Goal: Task Accomplishment & Management: Manage account settings

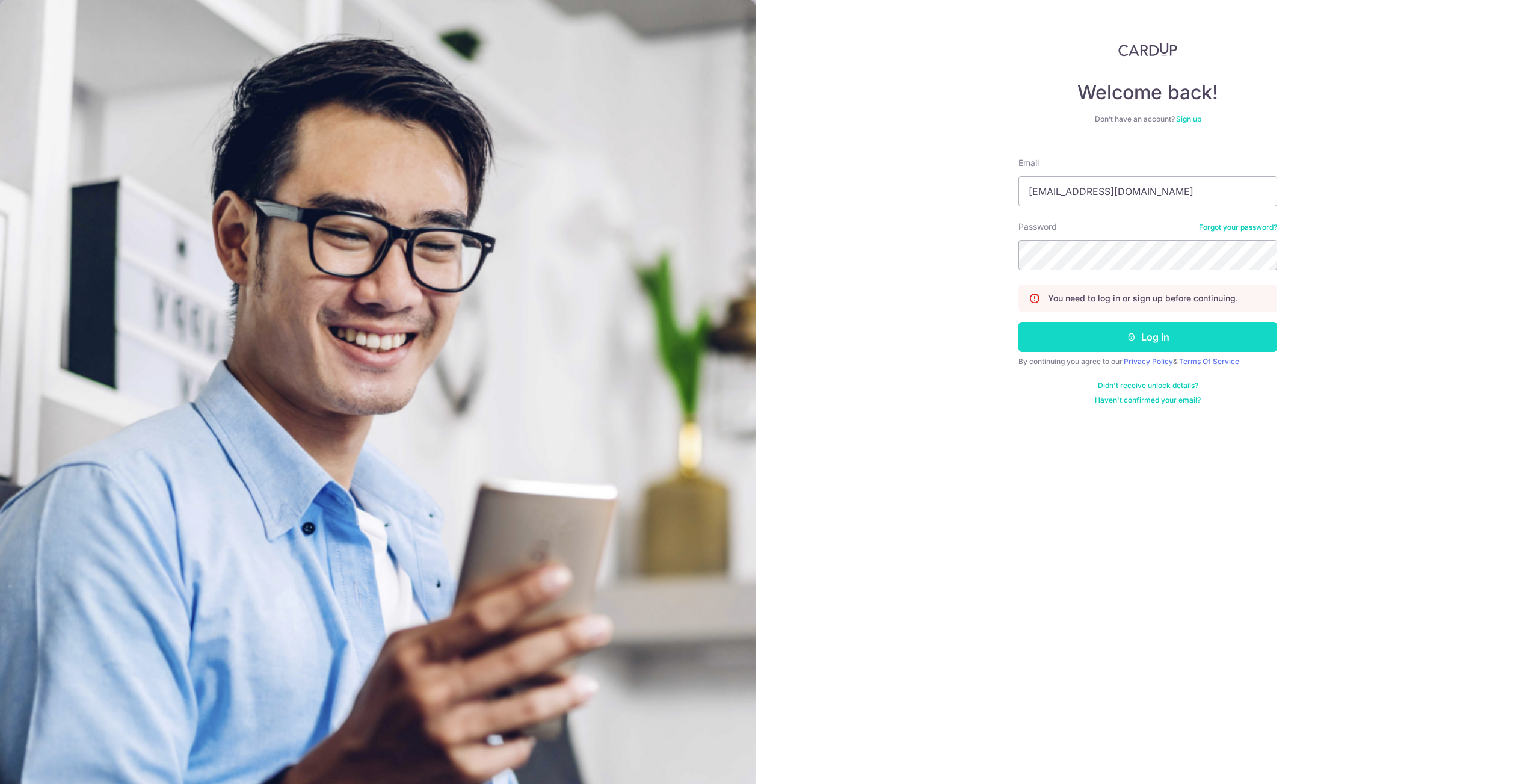
click at [1079, 336] on button "Log in" at bounding box center [1148, 337] width 259 height 30
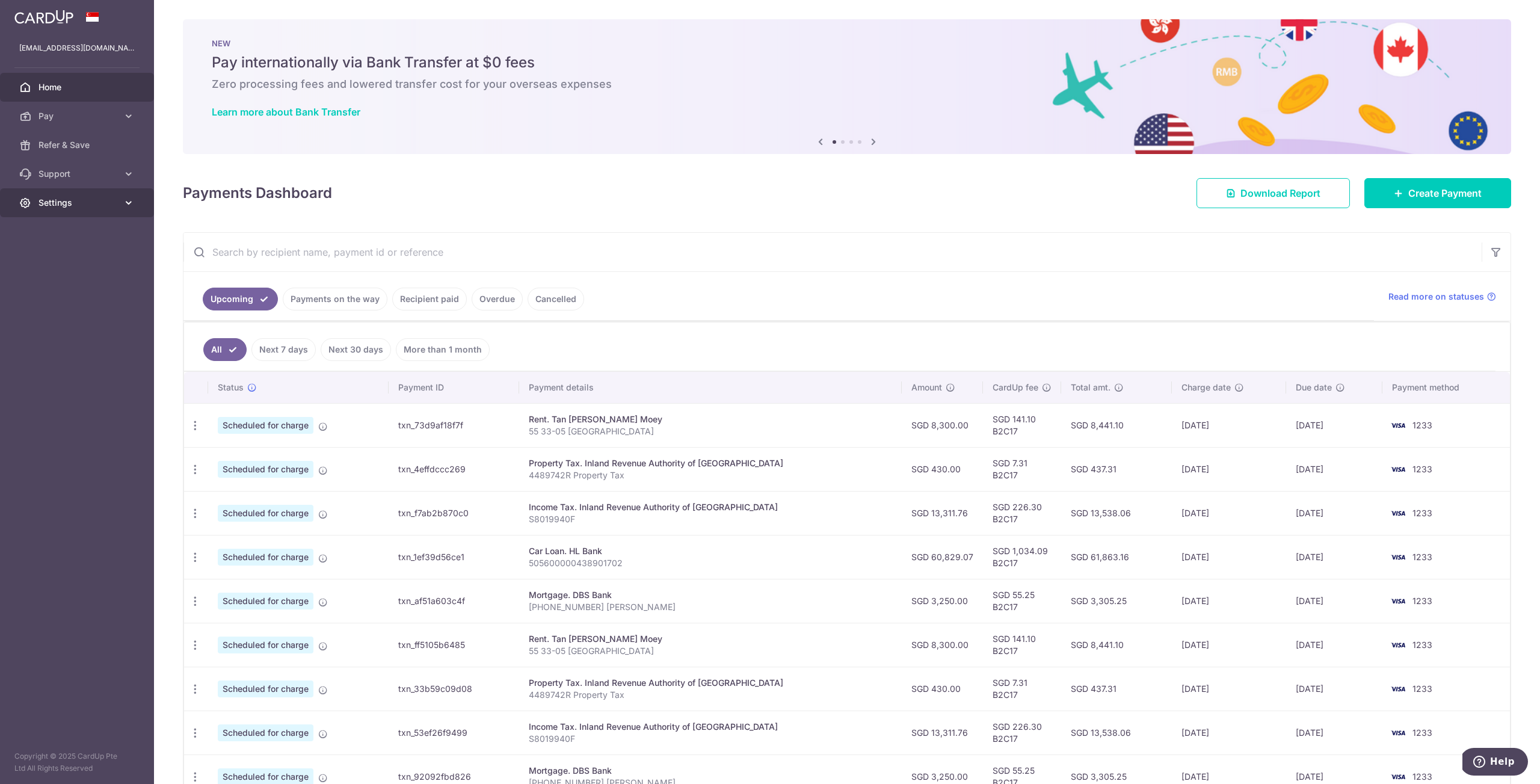
click at [76, 205] on span "Settings" at bounding box center [78, 203] width 79 height 12
click at [92, 232] on span "Account" at bounding box center [78, 232] width 79 height 12
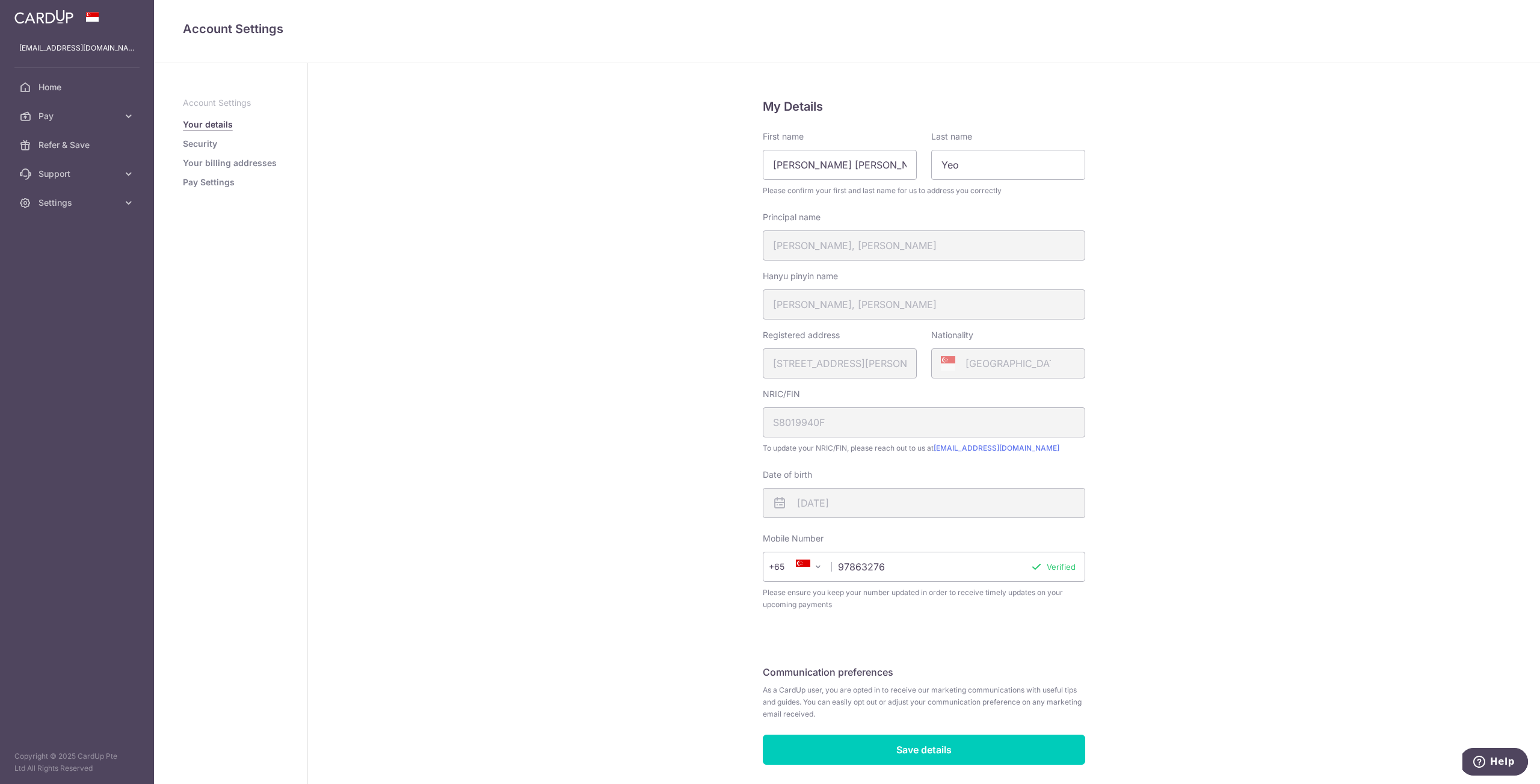
click at [213, 183] on link "Pay Settings" at bounding box center [209, 182] width 51 height 12
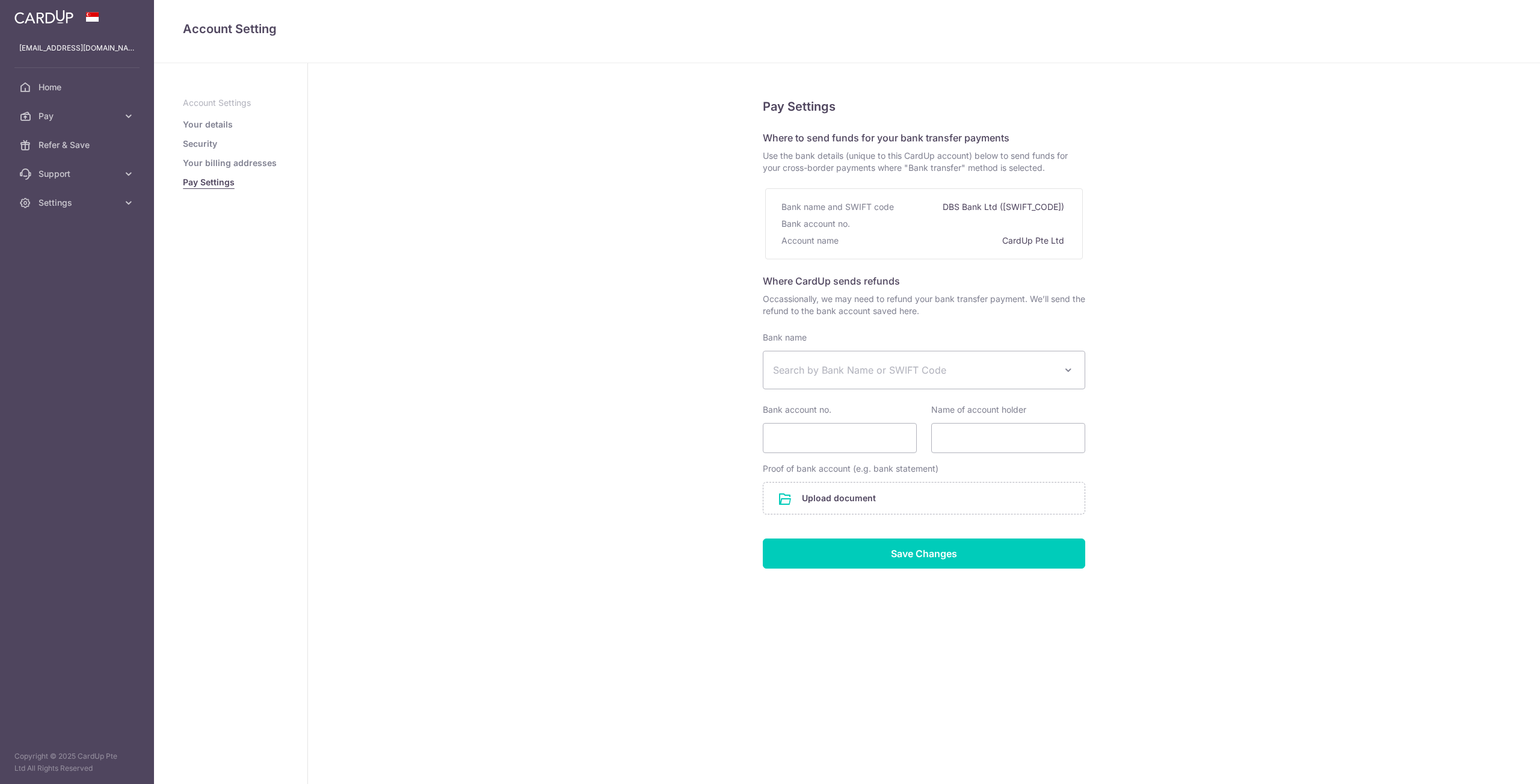
select select
click at [61, 115] on span "Pay" at bounding box center [78, 116] width 79 height 12
click at [54, 203] on span "Cards" at bounding box center [78, 203] width 79 height 12
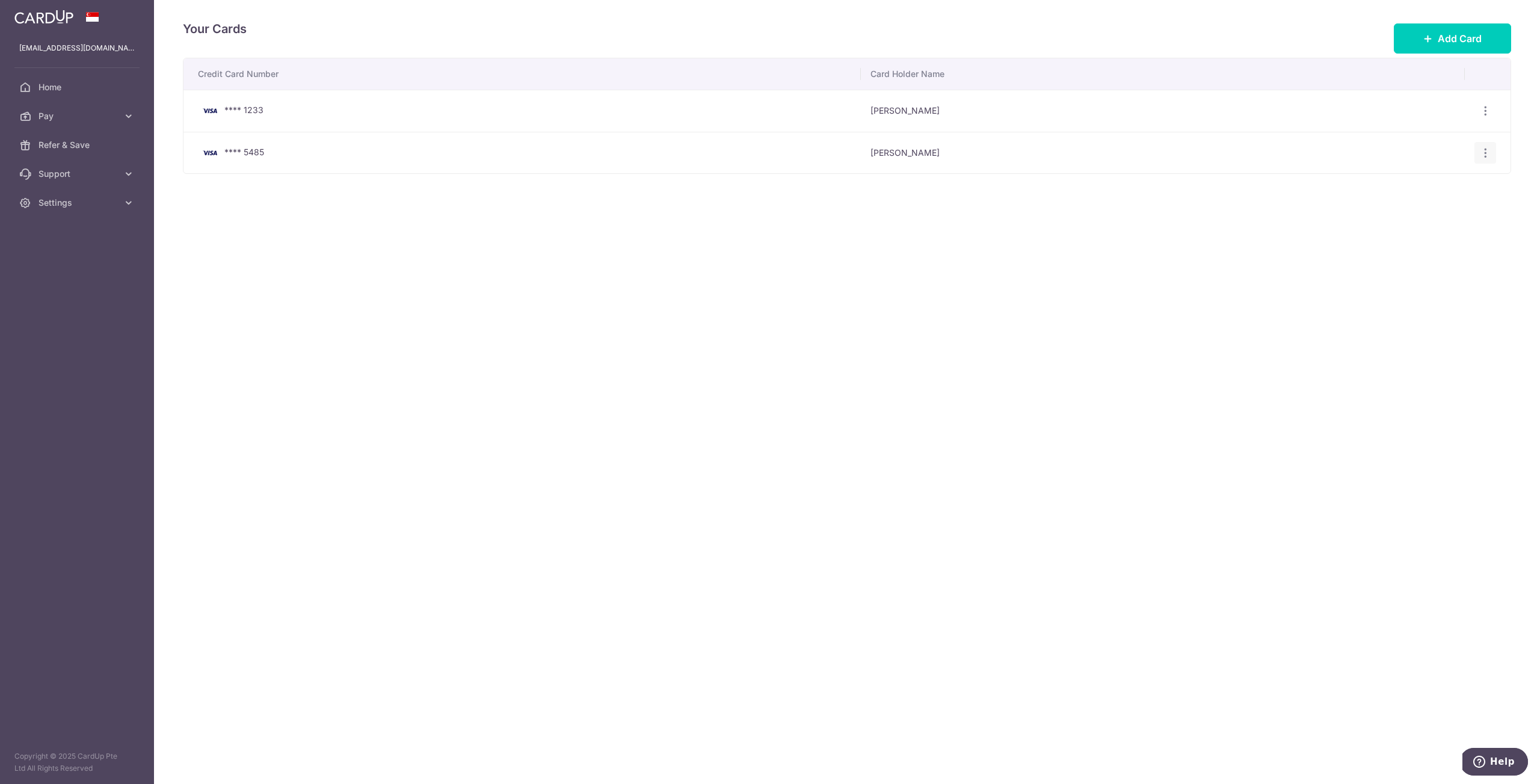
click at [1485, 158] on icon "button" at bounding box center [1485, 152] width 13 height 13
click at [1423, 214] on span "Delete" at bounding box center [1445, 214] width 82 height 15
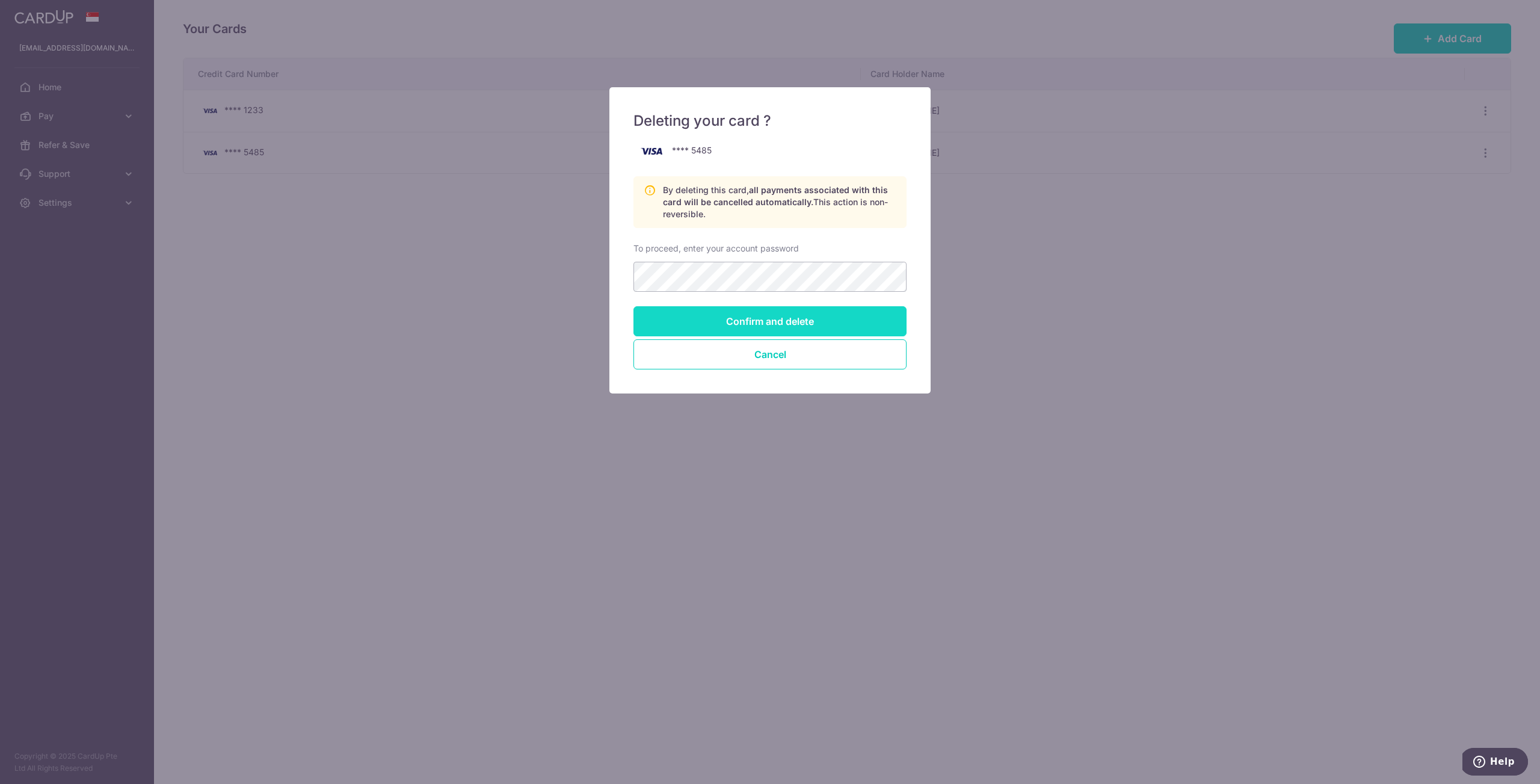
click at [801, 320] on input "Confirm and delete" at bounding box center [770, 321] width 273 height 30
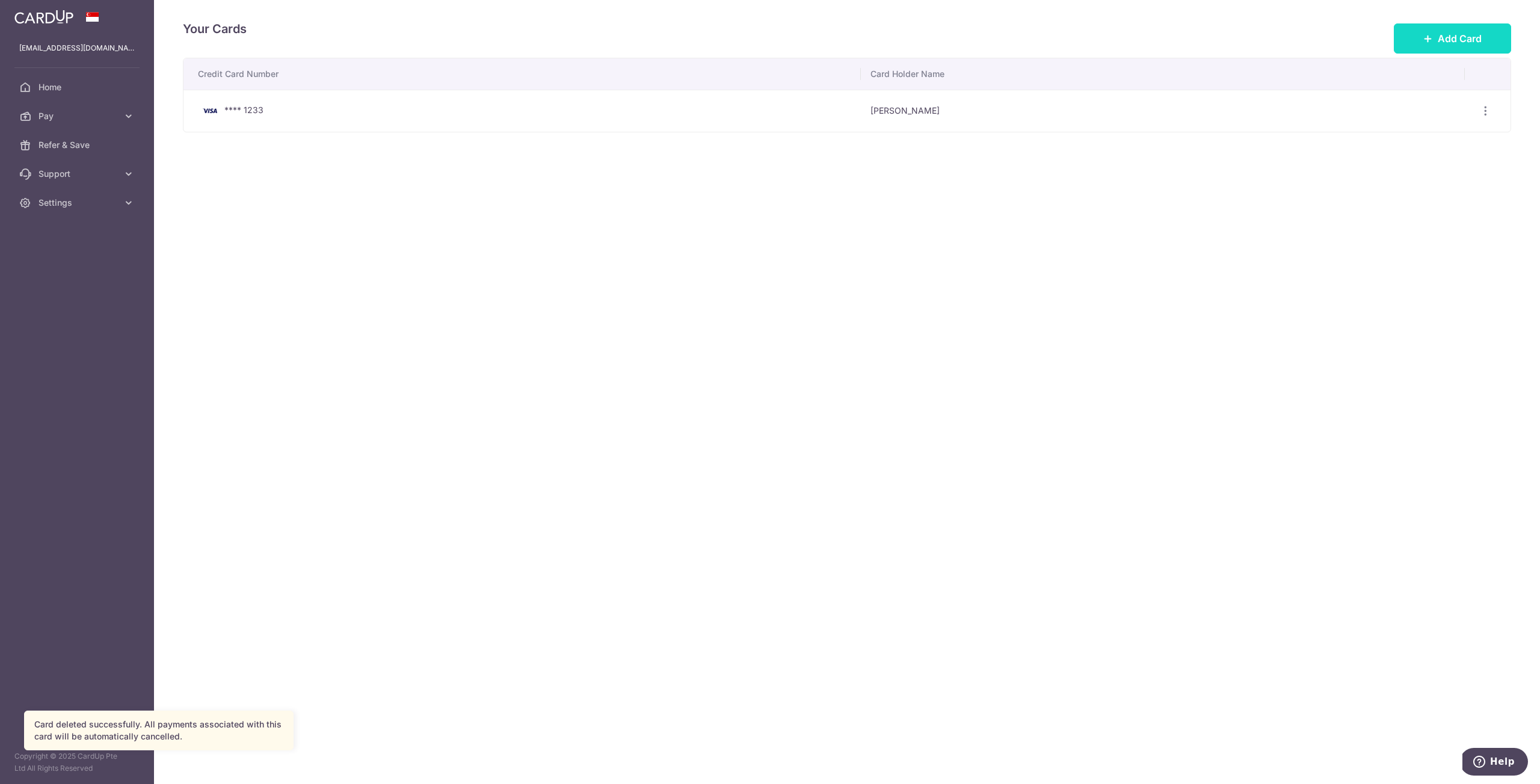
click at [1480, 37] on span "Add Card" at bounding box center [1459, 38] width 44 height 15
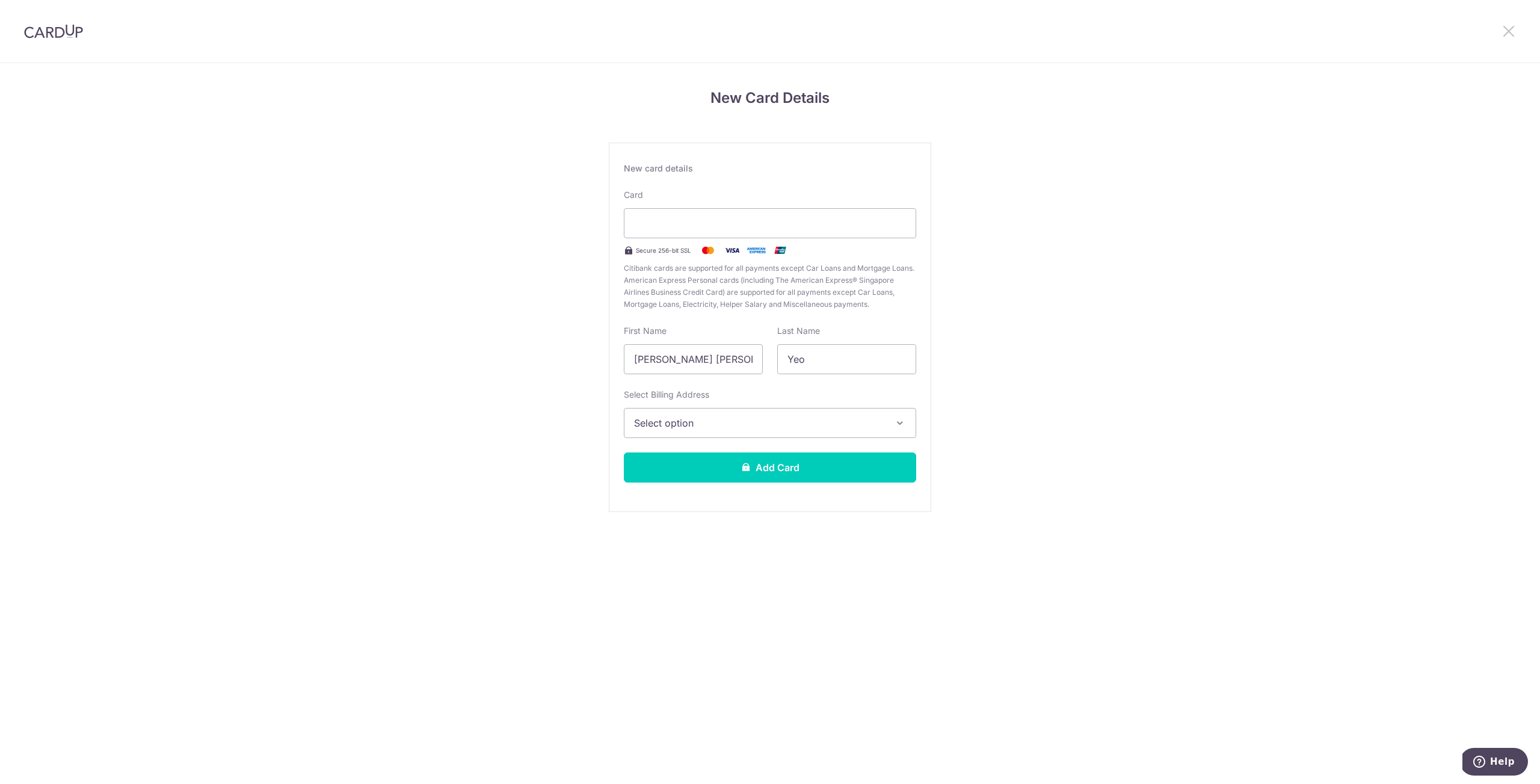
click at [1504, 34] on icon at bounding box center [1509, 31] width 15 height 15
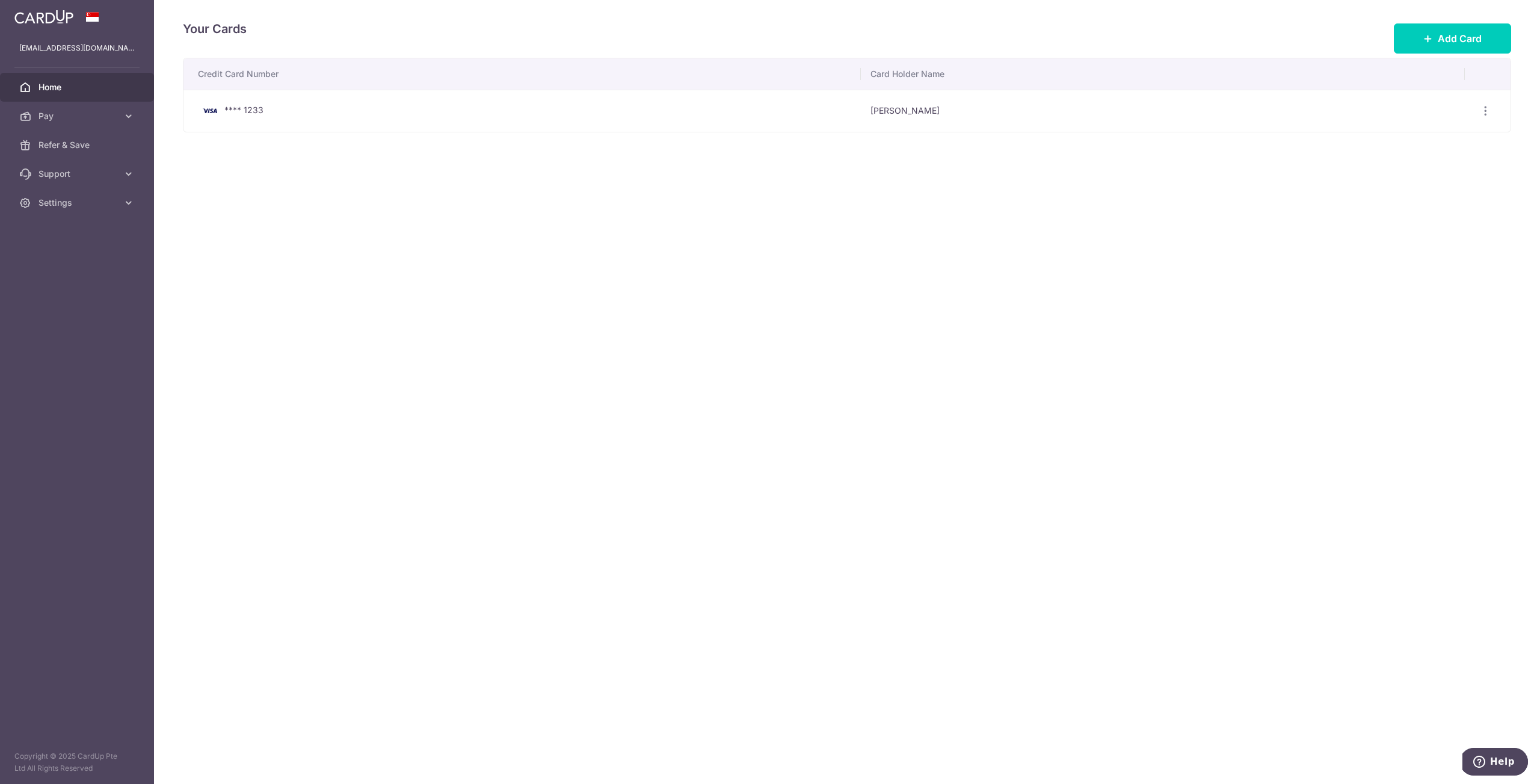
click at [69, 92] on span "Home" at bounding box center [78, 87] width 79 height 12
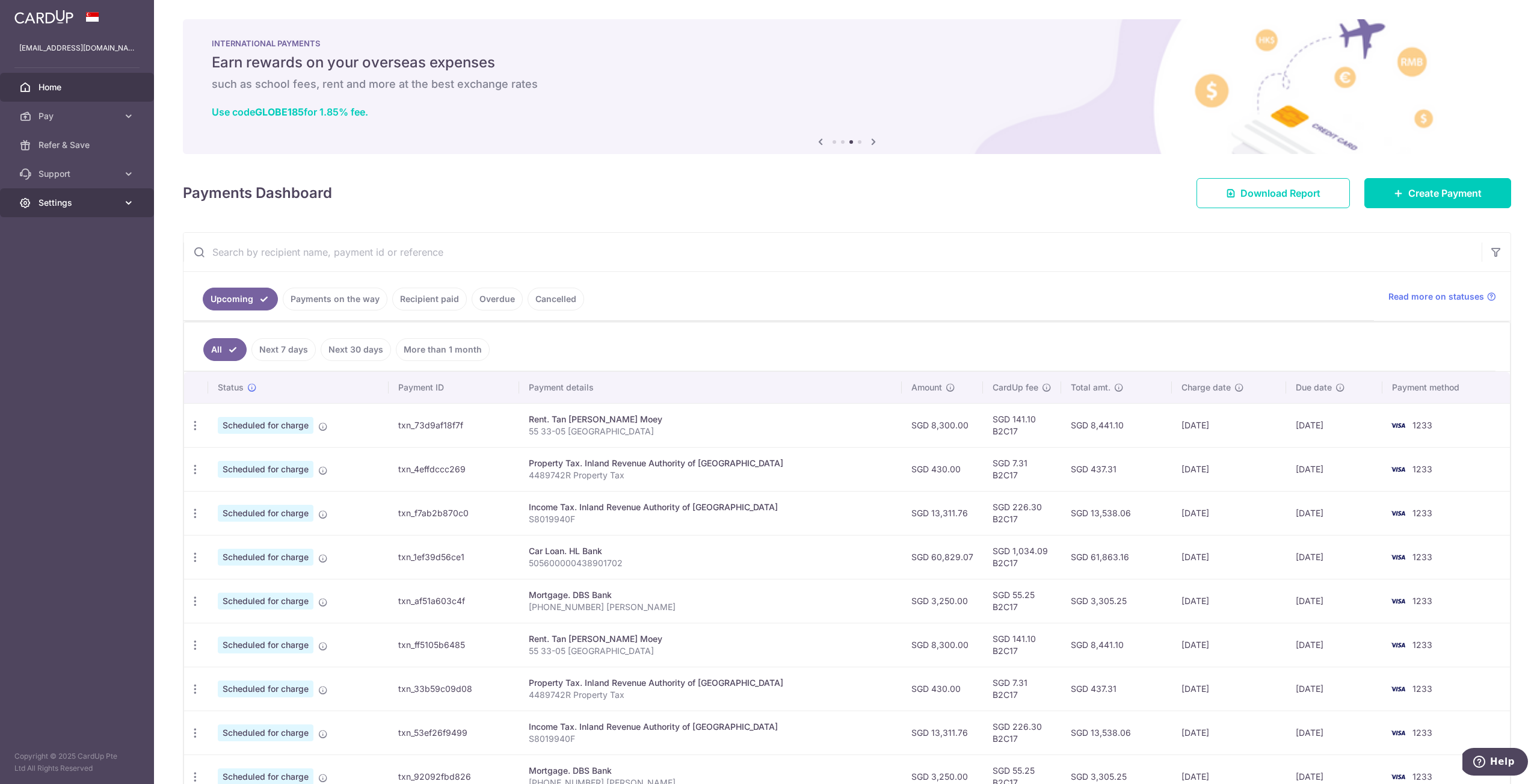
click at [127, 204] on icon at bounding box center [129, 203] width 12 height 12
click at [41, 257] on span "Logout" at bounding box center [78, 261] width 79 height 12
